Goal: Download file/media

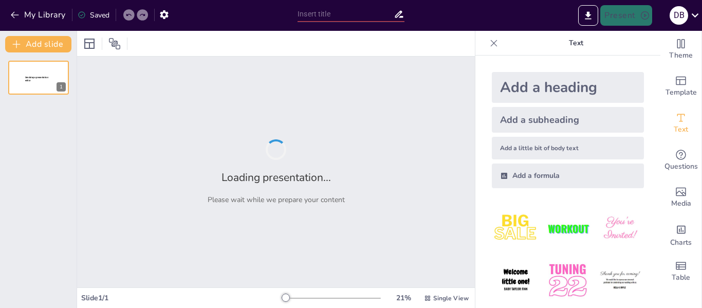
type input "Becas [PERSON_NAME] y Jóvenes Escribiendo el Futuro"
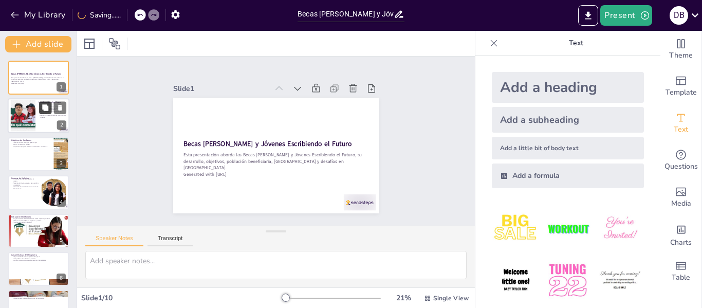
click at [45, 114] on button at bounding box center [45, 108] width 12 height 12
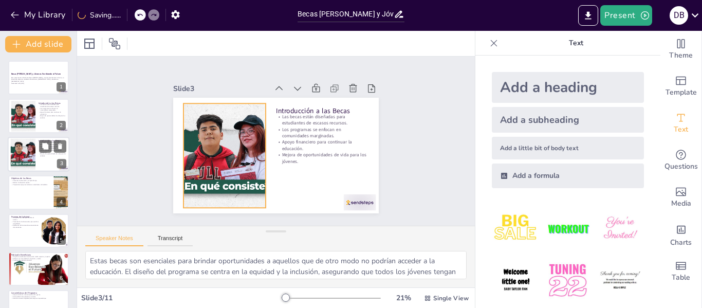
click at [33, 156] on div at bounding box center [22, 153] width 55 height 31
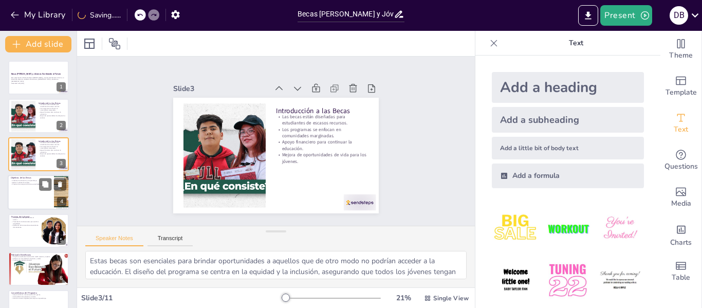
click at [36, 200] on div at bounding box center [39, 192] width 62 height 35
type textarea "Fomentar la educación es un objetivo esencial, ya que se busca no solo ayudar a…"
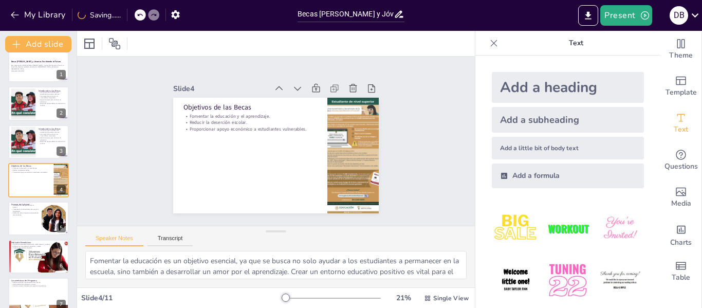
click at [489, 44] on icon at bounding box center [494, 43] width 10 height 10
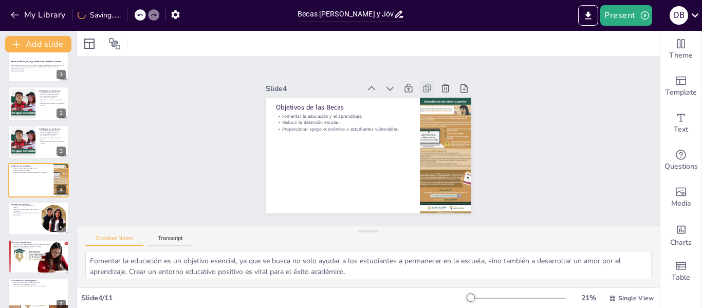
click at [426, 89] on icon at bounding box center [431, 94] width 11 height 11
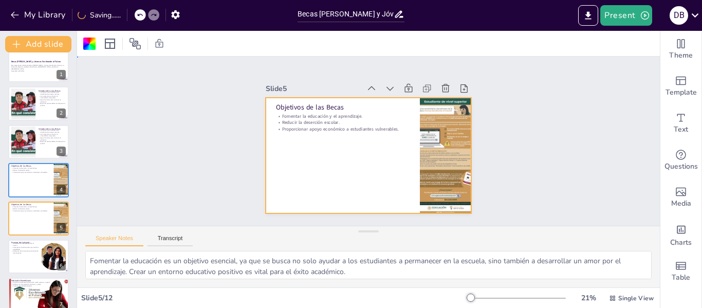
click at [558, 129] on div "Slide 1 Becas [PERSON_NAME] y Jóvenes Escribiendo el Futuro Esta presentación a…" at bounding box center [368, 140] width 605 height 287
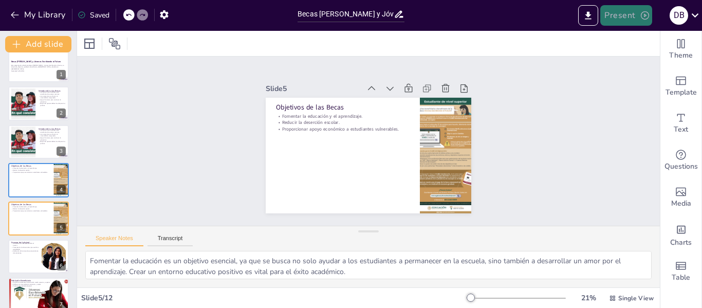
click at [624, 12] on button "Present" at bounding box center [625, 15] width 51 height 21
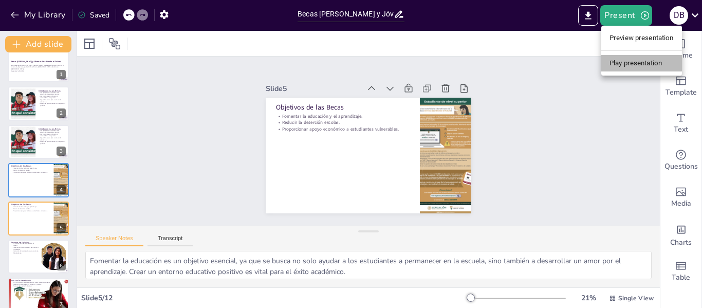
click at [631, 63] on li "Play presentation" at bounding box center [641, 63] width 81 height 16
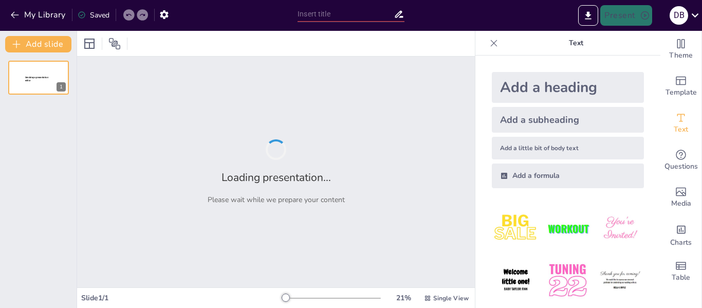
type input "Becas [PERSON_NAME] y Jóvenes Escribiendo el Futuro"
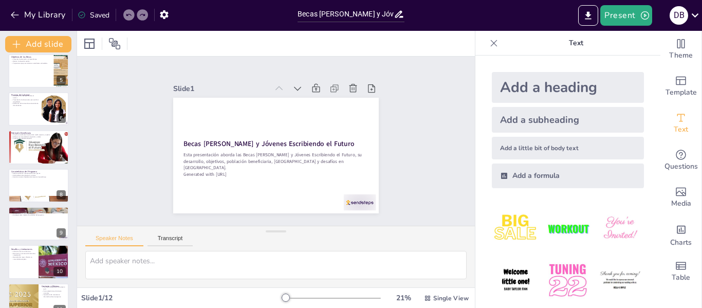
scroll to position [216, 0]
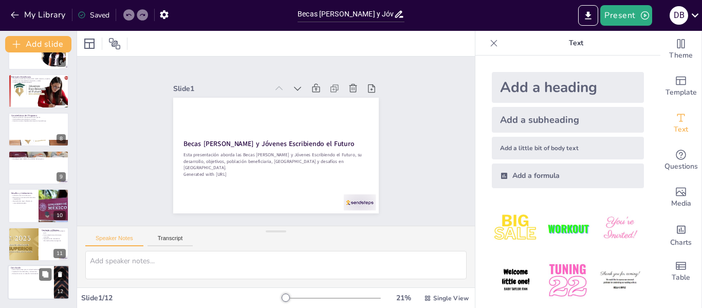
click at [58, 278] on button at bounding box center [60, 274] width 12 height 12
type textarea "La disponibilidad de información en la página web es esencial para que los inte…"
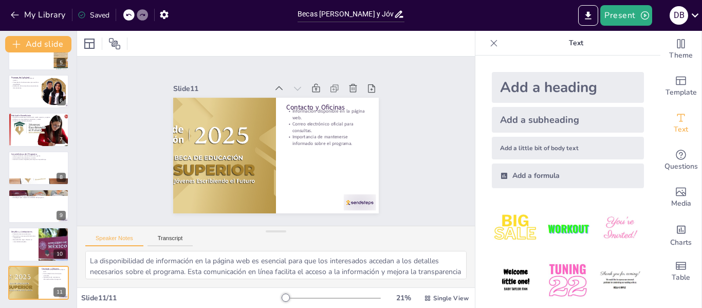
scroll to position [177, 0]
click at [139, 8] on div "My Library Saving......" at bounding box center [92, 14] width 185 height 18
click at [139, 15] on icon at bounding box center [139, 15] width 5 height 3
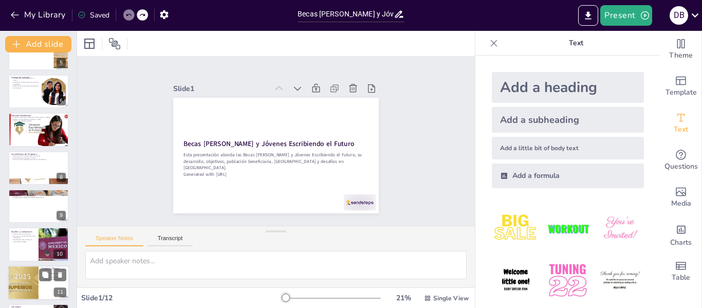
click at [22, 284] on div at bounding box center [22, 282] width 63 height 35
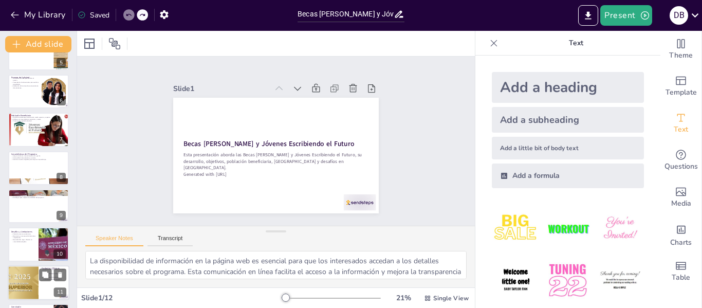
scroll to position [216, 0]
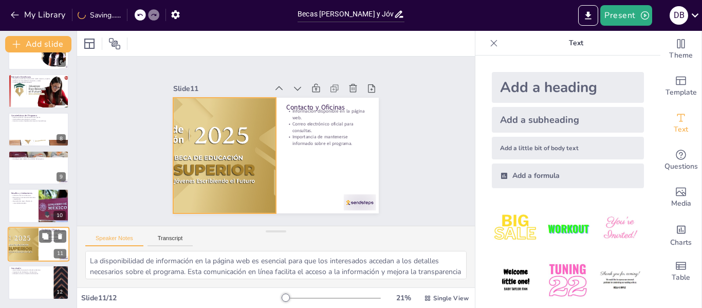
click at [23, 250] on div at bounding box center [22, 244] width 63 height 35
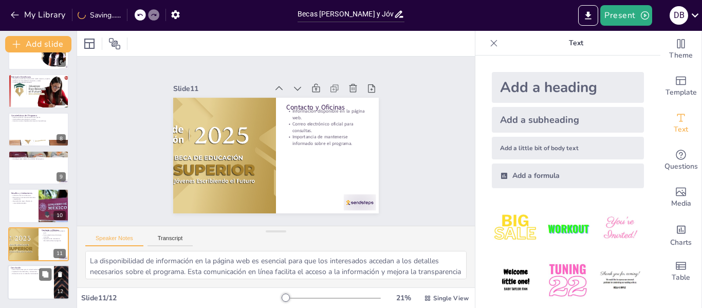
click at [26, 270] on p "Herramienta clave para la inclusión educativa." at bounding box center [31, 270] width 40 height 2
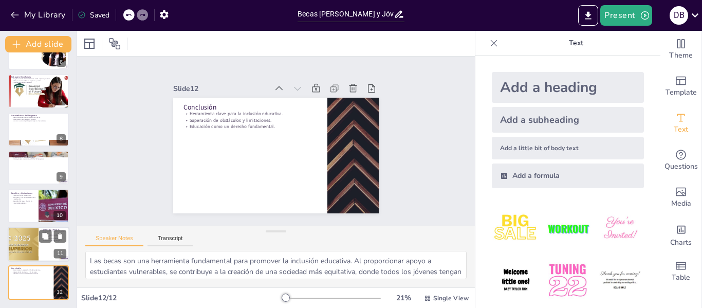
click at [24, 242] on div at bounding box center [22, 244] width 63 height 35
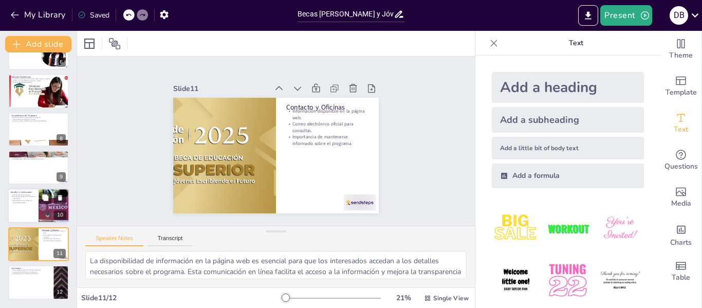
click at [25, 194] on p "Falta de recursos económicos." at bounding box center [23, 195] width 25 height 2
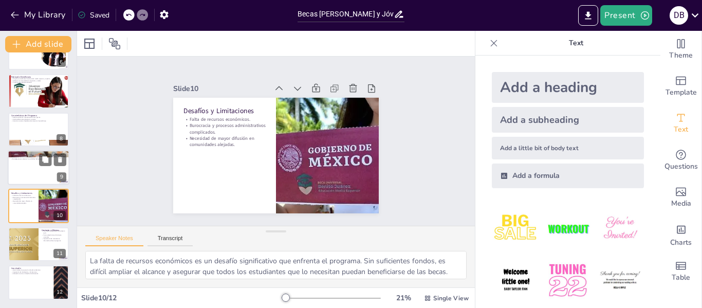
click at [28, 163] on div at bounding box center [39, 167] width 62 height 35
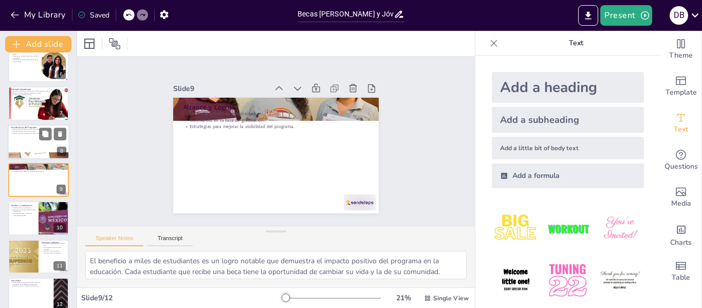
click at [27, 139] on div at bounding box center [39, 141] width 62 height 35
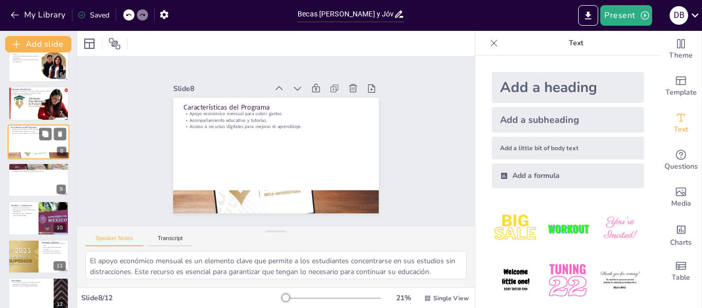
scroll to position [165, 0]
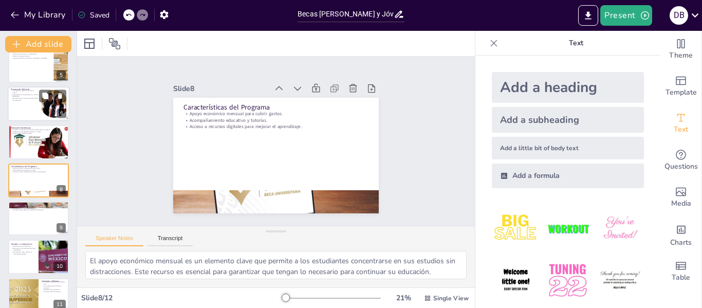
click at [28, 115] on div at bounding box center [39, 103] width 62 height 35
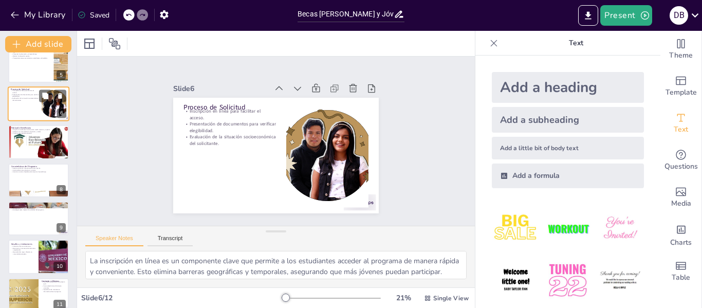
scroll to position [89, 0]
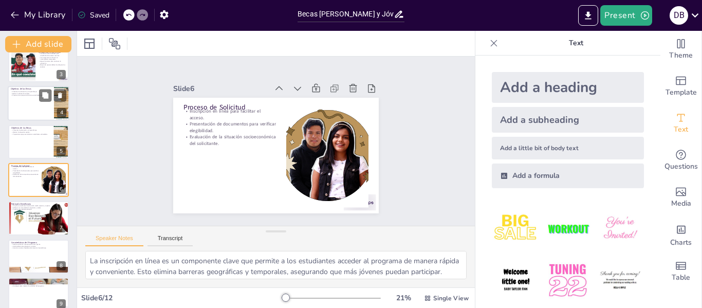
click at [26, 99] on div at bounding box center [39, 103] width 62 height 35
type textarea "Fomentar la educación es un objetivo esencial, ya que se busca no solo ayudar a…"
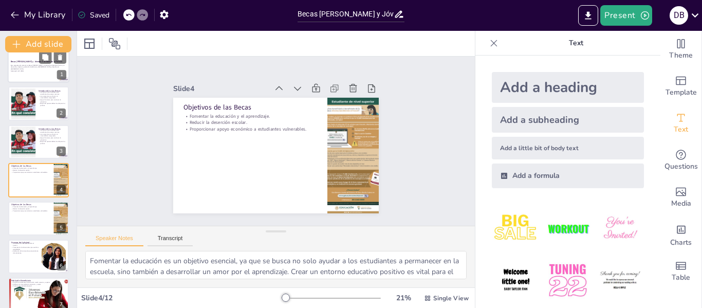
click at [26, 74] on div at bounding box center [39, 65] width 62 height 35
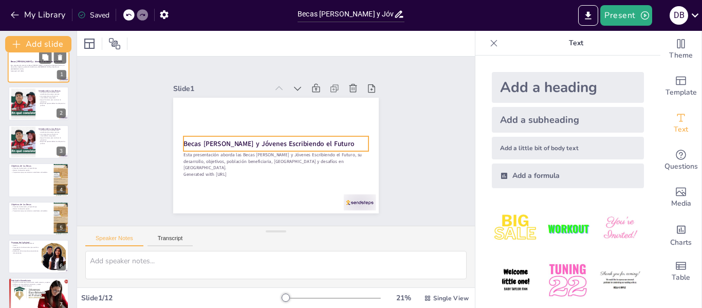
scroll to position [0, 0]
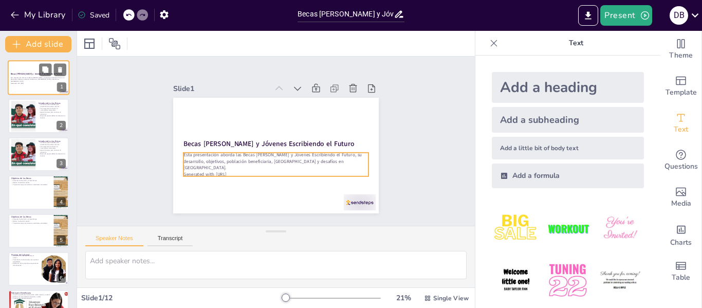
click at [44, 78] on p "Esta presentación aborda las Becas [PERSON_NAME] y Jóvenes Escribiendo el Futur…" at bounding box center [38, 80] width 55 height 6
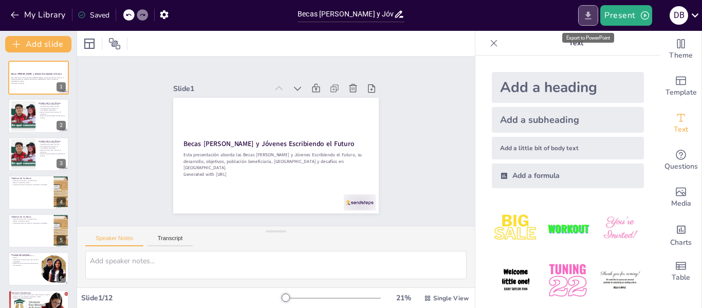
click at [590, 18] on icon "Export to PowerPoint" at bounding box center [588, 15] width 11 height 11
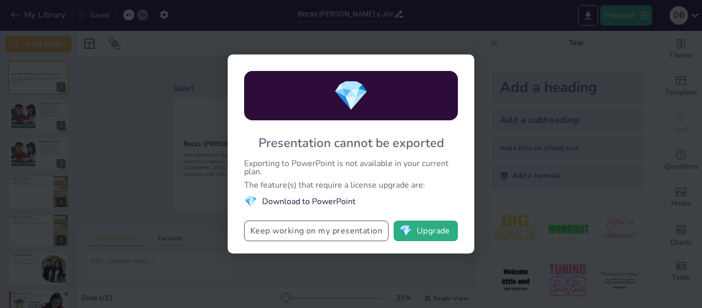
click at [358, 230] on button "Keep working on my presentation" at bounding box center [316, 230] width 144 height 21
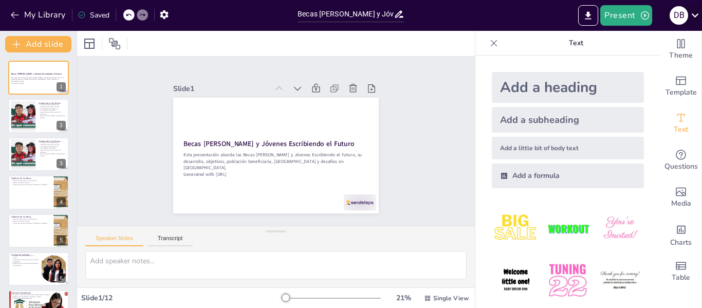
click at [690, 12] on icon at bounding box center [695, 15] width 14 height 14
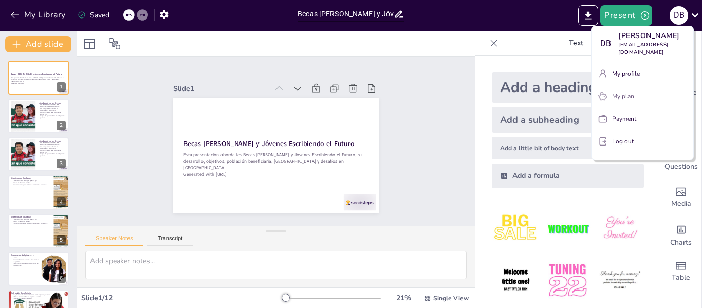
click at [627, 97] on p "My plan" at bounding box center [623, 95] width 22 height 9
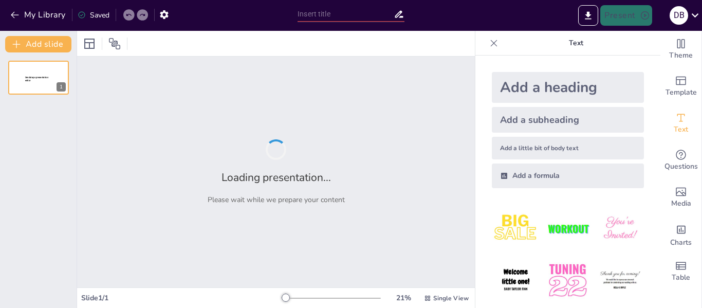
type input "Becas [PERSON_NAME] y Jóvenes Escribiendo el Futuro"
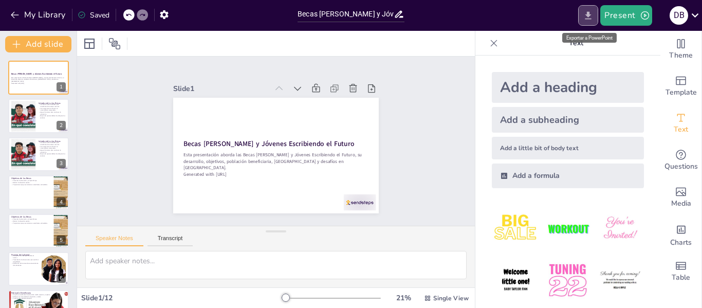
click at [588, 16] on icon "Export to PowerPoint" at bounding box center [588, 15] width 6 height 8
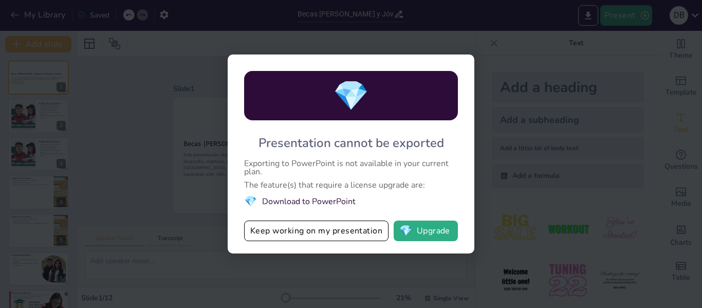
click at [310, 203] on li "💎 Download to PowerPoint" at bounding box center [351, 201] width 214 height 14
click at [309, 229] on button "Keep working on my presentation" at bounding box center [316, 230] width 144 height 21
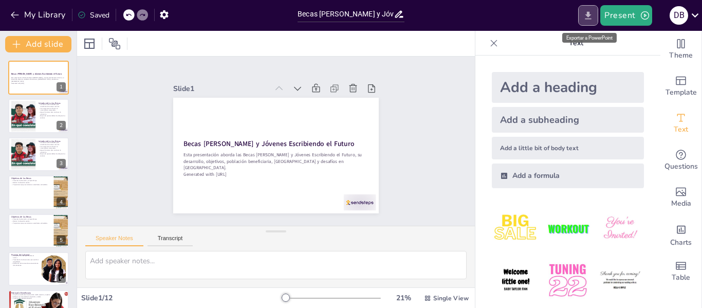
click at [583, 15] on button "Export to PowerPoint" at bounding box center [588, 15] width 20 height 21
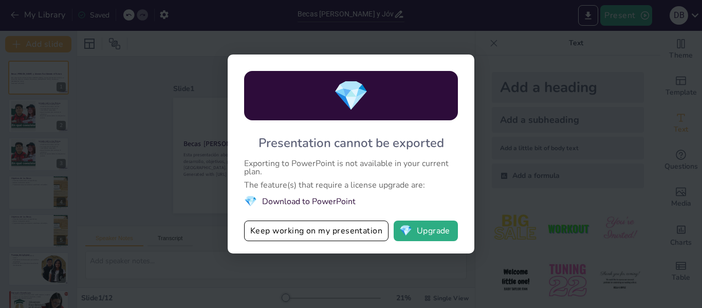
click at [582, 89] on div "💎 Presentation cannot be exported Exporting to PowerPoint is not available in y…" at bounding box center [351, 154] width 702 height 308
click at [347, 194] on li "💎 Download to PowerPoint" at bounding box center [351, 201] width 214 height 14
click at [340, 228] on button "Keep working on my presentation" at bounding box center [316, 230] width 144 height 21
